Goal: Transaction & Acquisition: Purchase product/service

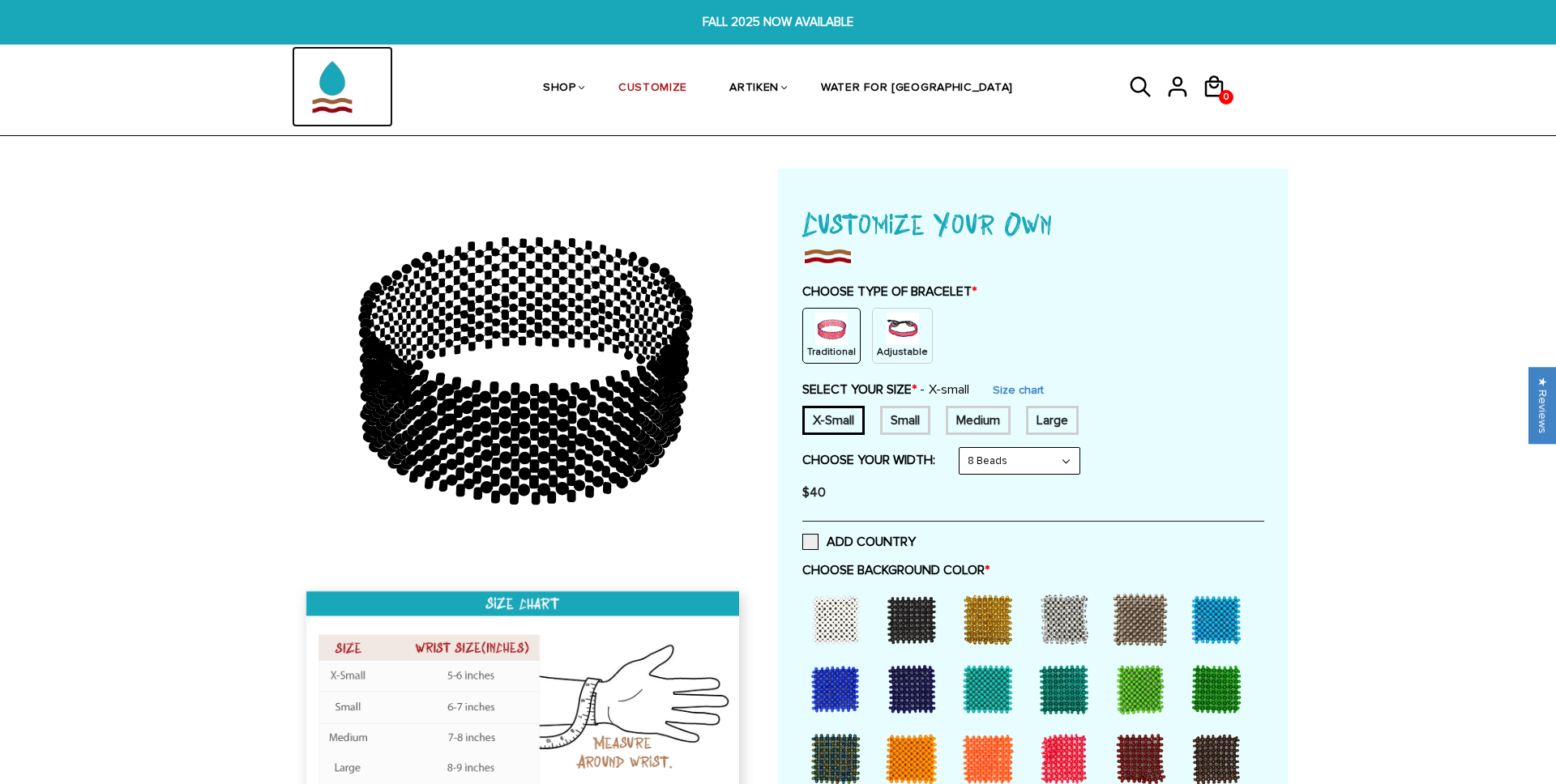
click at [335, 88] on img at bounding box center [332, 86] width 81 height 81
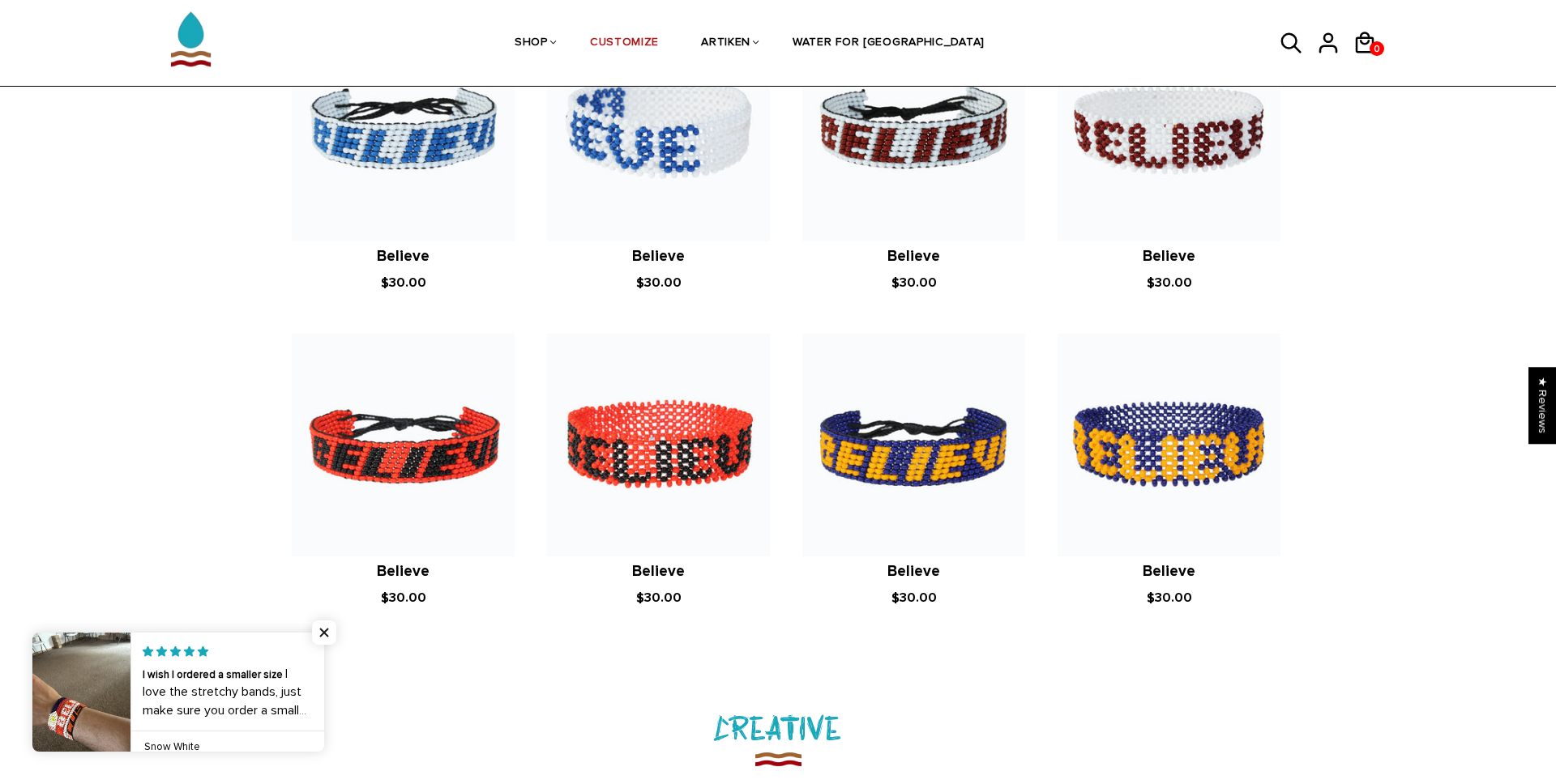
scroll to position [1277, 0]
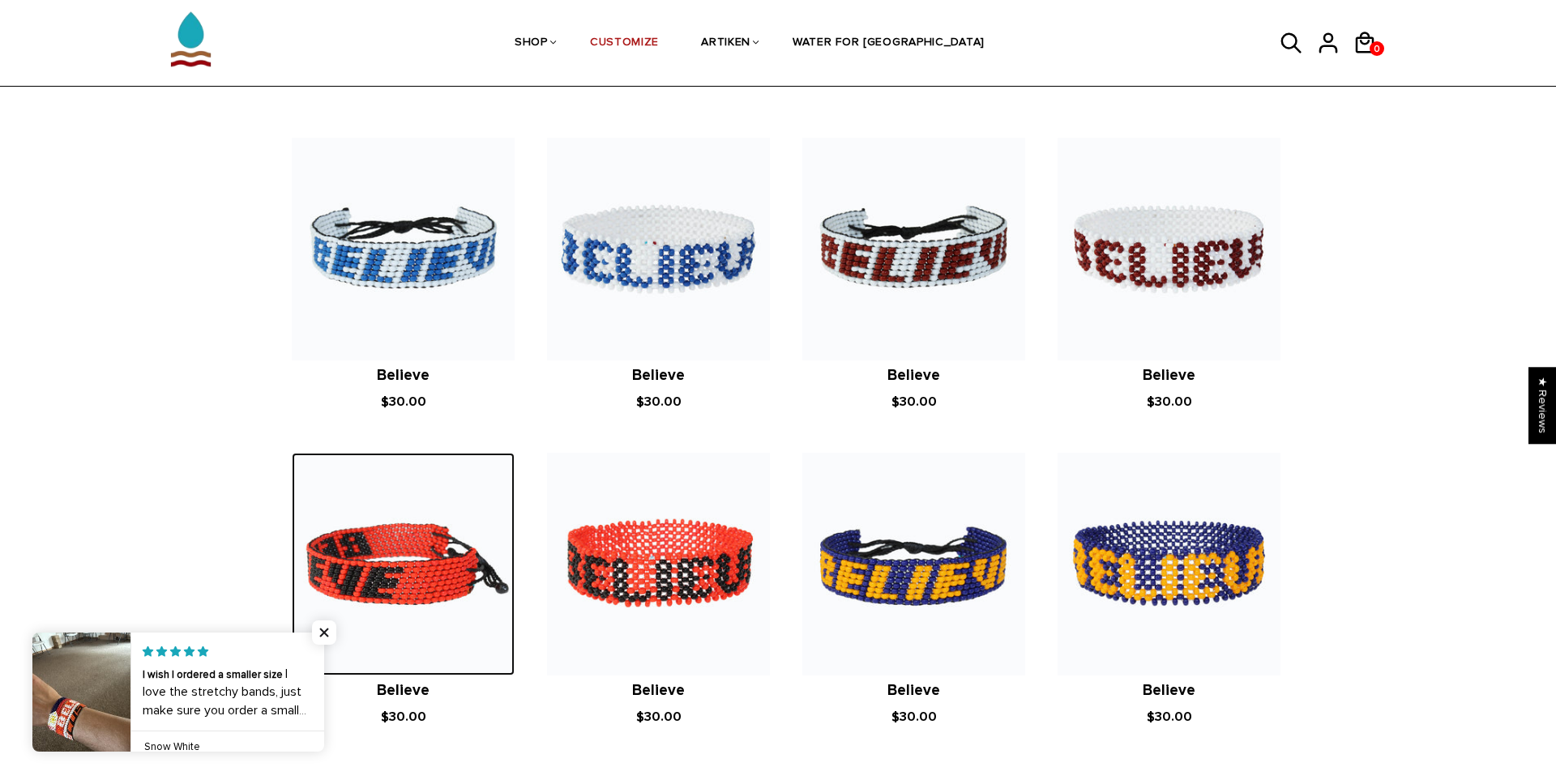
click at [380, 524] on img at bounding box center [403, 564] width 222 height 222
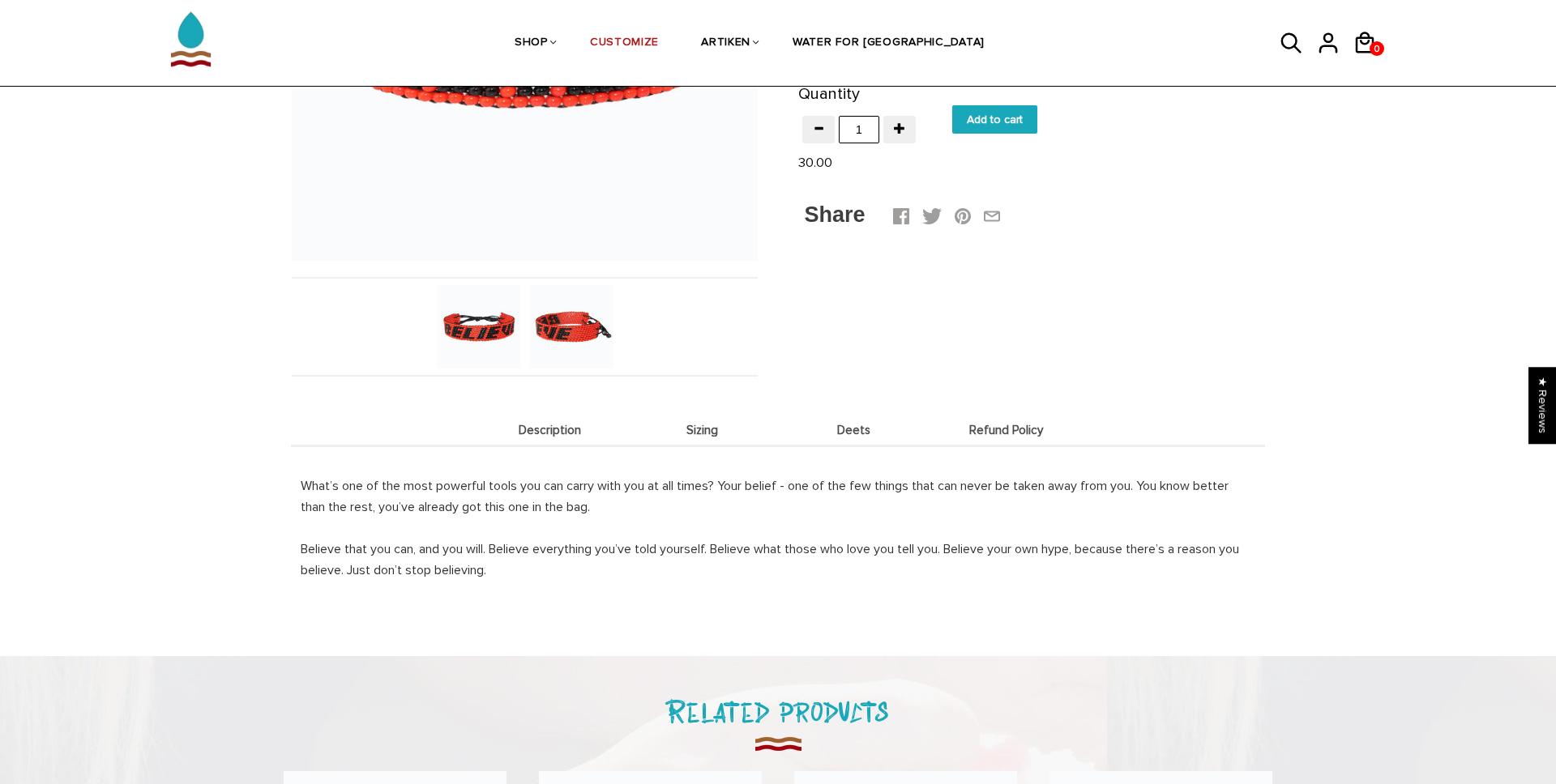
scroll to position [966, 0]
